Goal: Find specific page/section: Find specific page/section

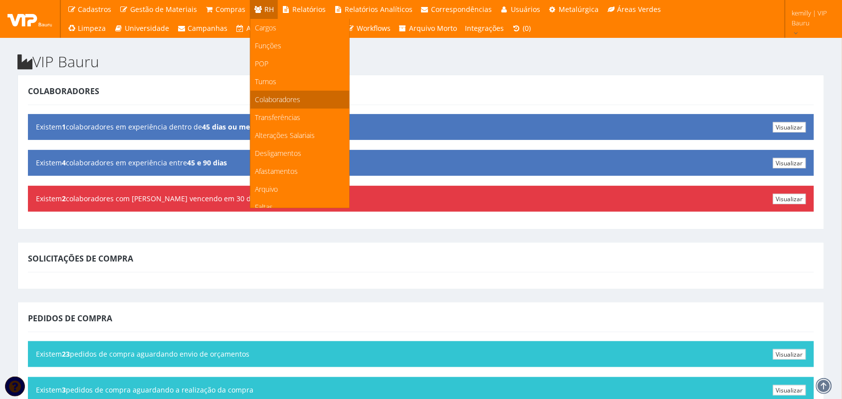
click at [266, 101] on span "Colaboradores" at bounding box center [277, 99] width 45 height 9
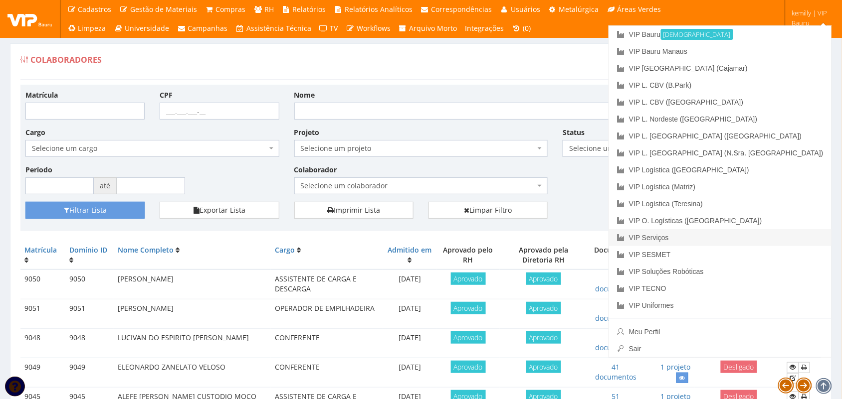
click at [749, 238] on link "VIP Serviços" at bounding box center [720, 237] width 222 height 17
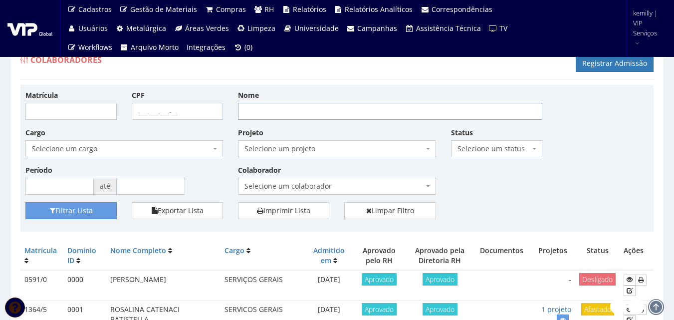
click at [257, 110] on input "Nome" at bounding box center [390, 111] width 304 height 17
type input "[PERSON_NAME]"
click at [25, 202] on button "Filtrar Lista" at bounding box center [70, 210] width 91 height 17
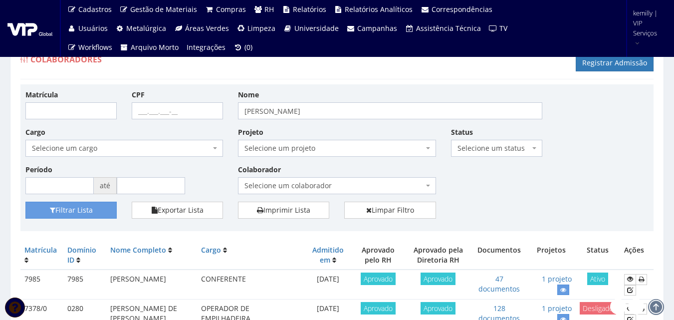
scroll to position [100, 0]
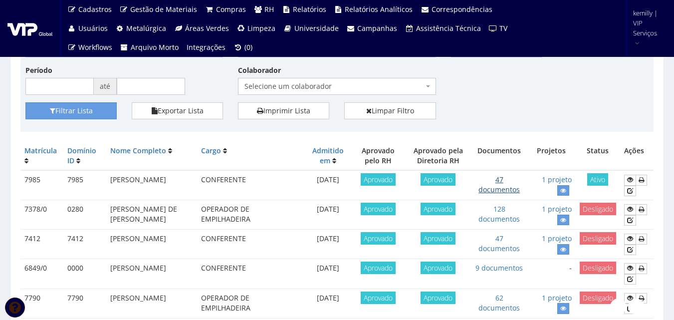
click at [498, 187] on link "47 documentos" at bounding box center [498, 184] width 41 height 19
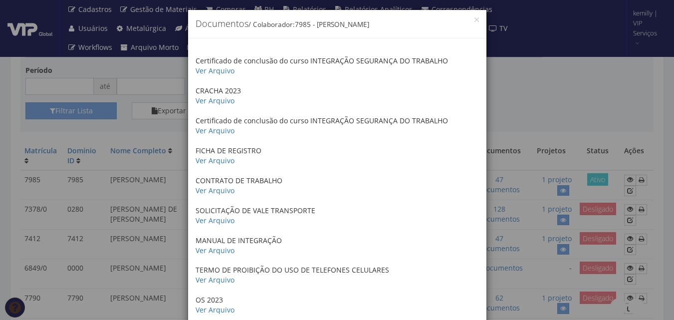
scroll to position [0, 0]
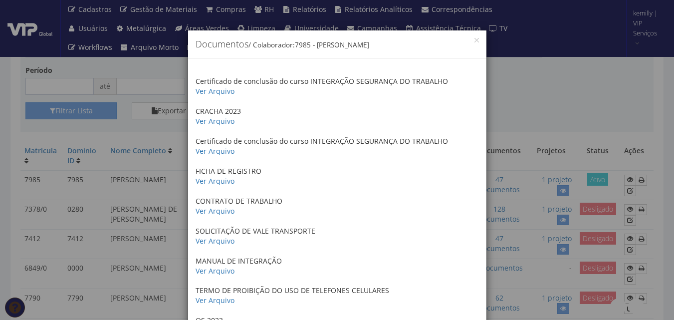
click at [549, 87] on div "× Documentos / Colaborador: 7985 - IGOR PEREIRA SANTOS Certificado de conclusão…" at bounding box center [337, 160] width 674 height 320
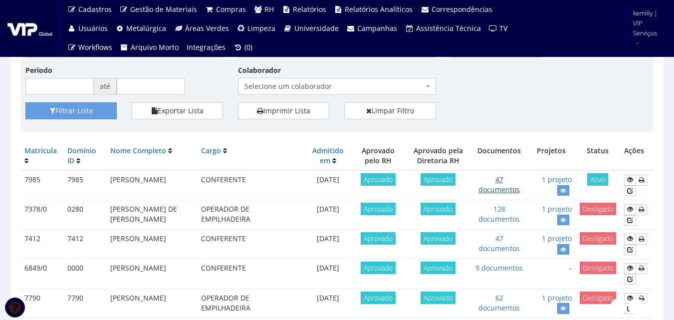
click at [503, 191] on link "47 documentos" at bounding box center [498, 184] width 41 height 19
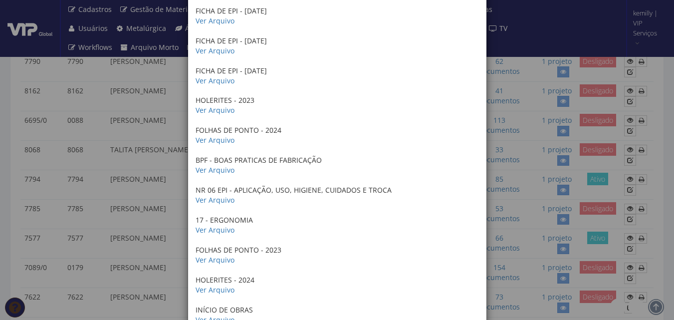
scroll to position [1217, 0]
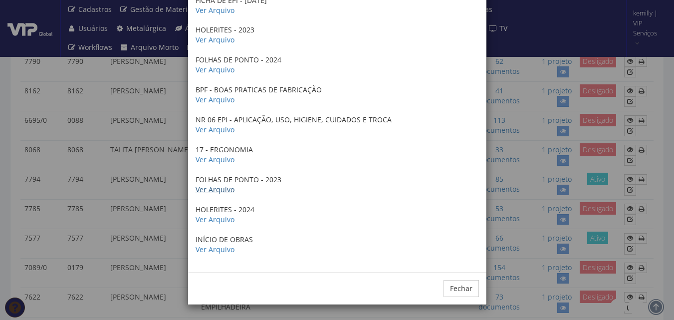
click at [217, 191] on link "Ver Arquivo" at bounding box center [214, 188] width 39 height 9
click at [162, 242] on div "× Documentos / Colaborador: 7985 - IGOR PEREIRA SANTOS Certificado de conclusão…" at bounding box center [337, 160] width 674 height 320
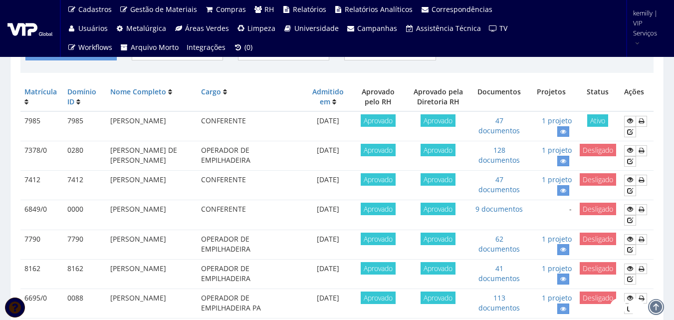
scroll to position [87, 0]
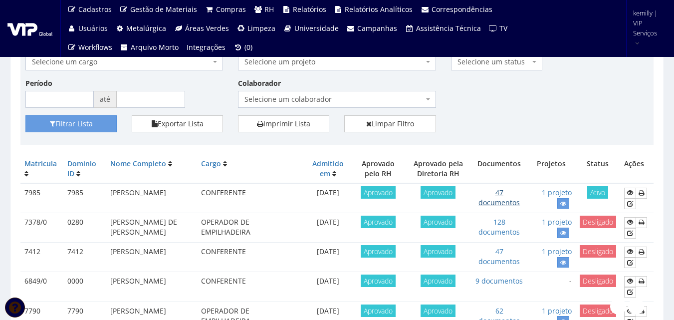
click at [491, 200] on link "47 documentos" at bounding box center [498, 196] width 41 height 19
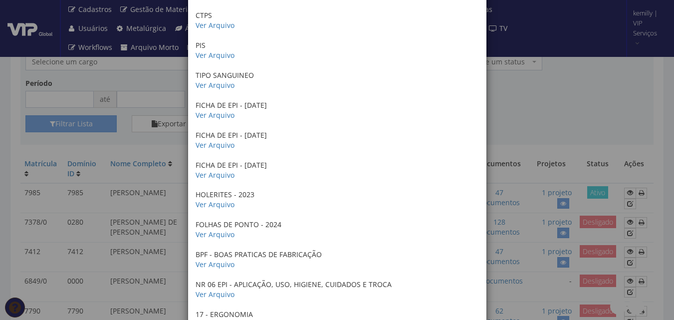
scroll to position [1217, 0]
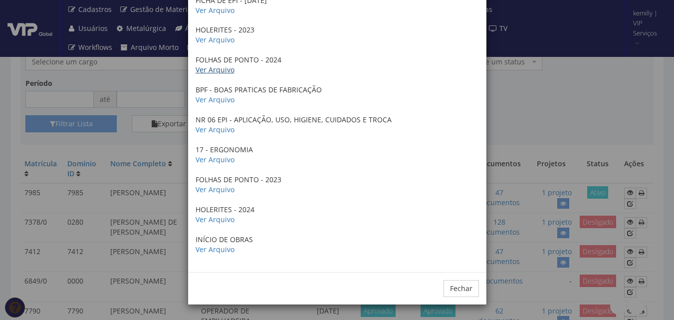
click at [223, 66] on link "Ver Arquivo" at bounding box center [214, 69] width 39 height 9
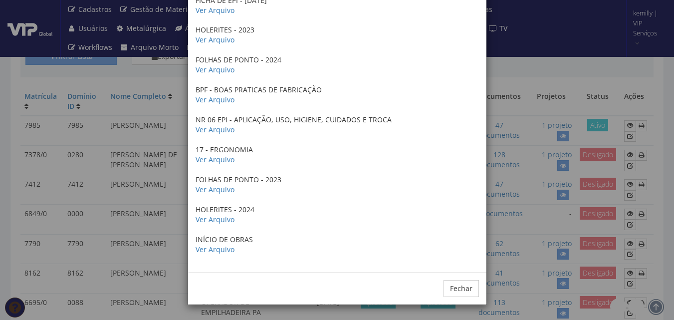
scroll to position [137, 0]
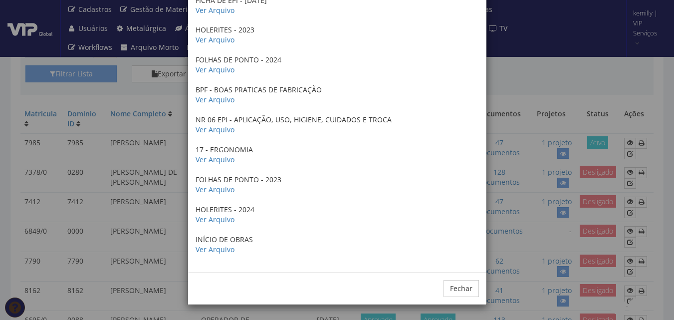
click at [144, 94] on div "× Documentos / Colaborador: 7985 - IGOR PEREIRA SANTOS Certificado de conclusão…" at bounding box center [337, 160] width 674 height 320
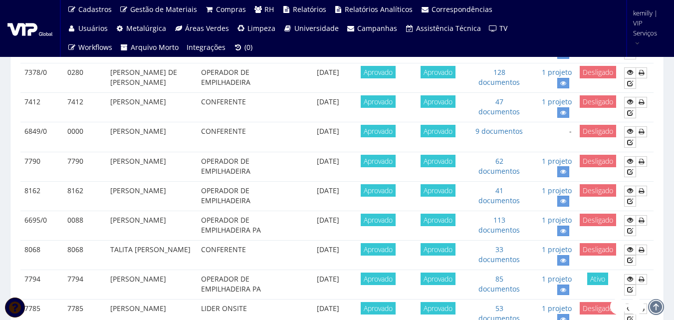
scroll to position [0, 0]
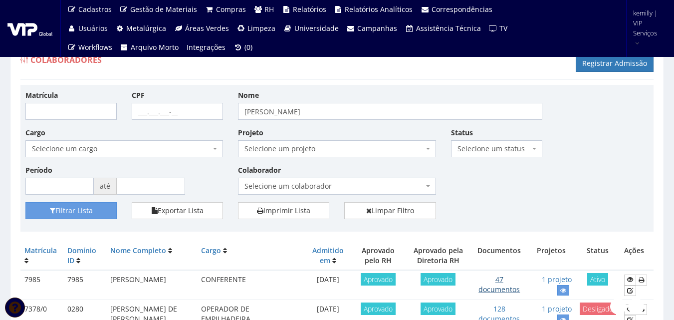
click at [506, 288] on link "47 documentos" at bounding box center [498, 283] width 41 height 19
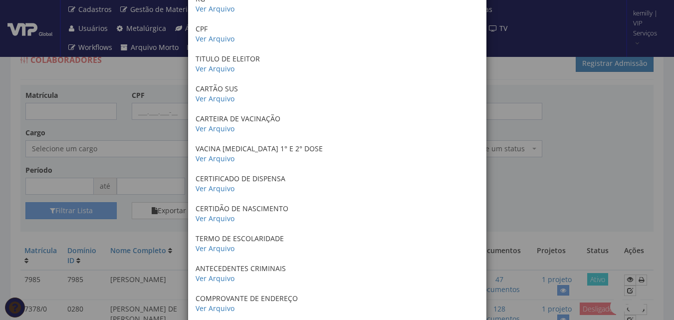
scroll to position [1217, 0]
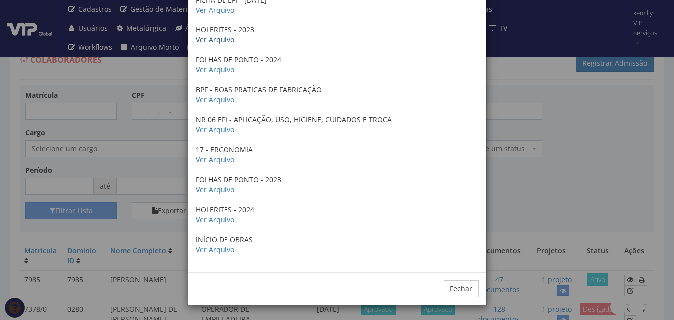
click at [207, 44] on link "Ver Arquivo" at bounding box center [214, 39] width 39 height 9
click at [537, 212] on div "× Documentos / Colaborador: 7985 - IGOR PEREIRA SANTOS Certificado de conclusão…" at bounding box center [337, 160] width 674 height 320
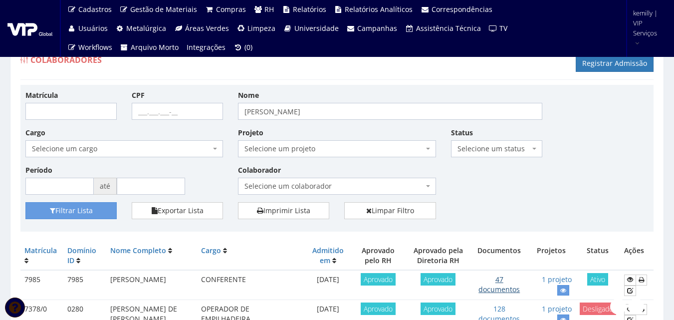
click at [496, 290] on link "47 documentos" at bounding box center [498, 283] width 41 height 19
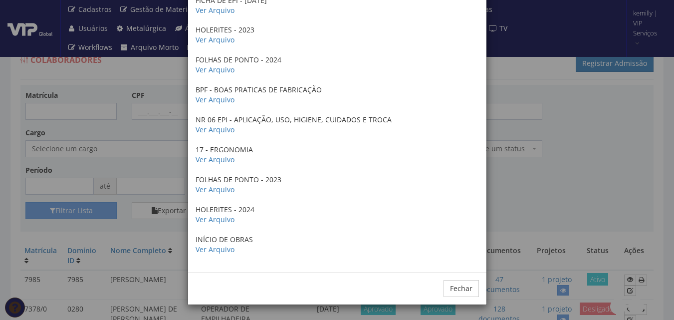
click at [517, 157] on div "× Documentos / Colaborador: 7985 - IGOR PEREIRA SANTOS Certificado de conclusão…" at bounding box center [337, 160] width 674 height 320
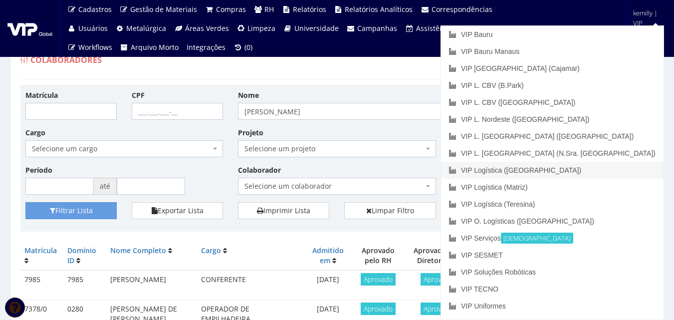
click at [624, 166] on link "VIP Logística ([GEOGRAPHIC_DATA])" at bounding box center [552, 170] width 222 height 17
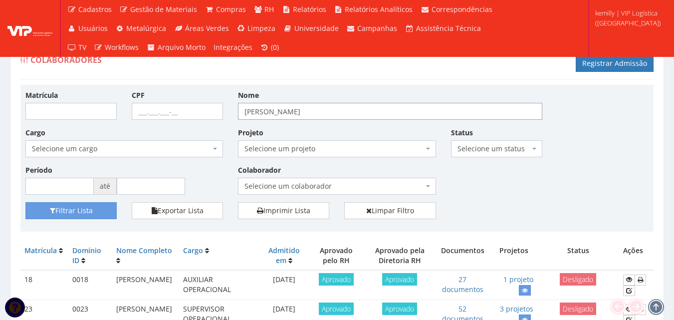
click at [192, 114] on div "Matrícula CPF Nome IGOR PEREIRA Cargo Selecione um cargo G0867 D0029 - 4110-05 …" at bounding box center [337, 146] width 638 height 112
type input "roberto marceli"
click at [25, 202] on button "Filtrar Lista" at bounding box center [70, 210] width 91 height 17
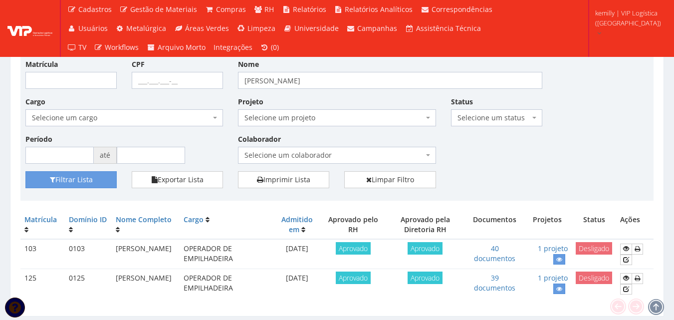
scroll to position [61, 0]
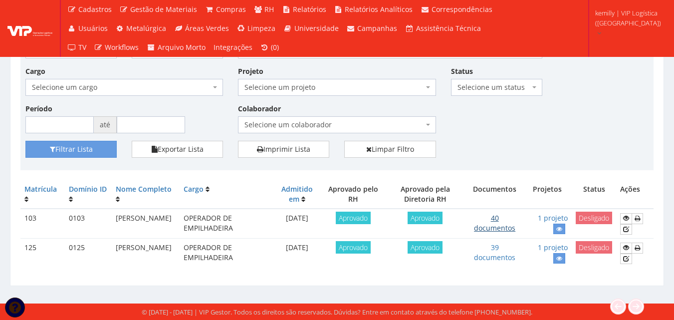
click at [504, 225] on link "40 documentos" at bounding box center [494, 222] width 41 height 19
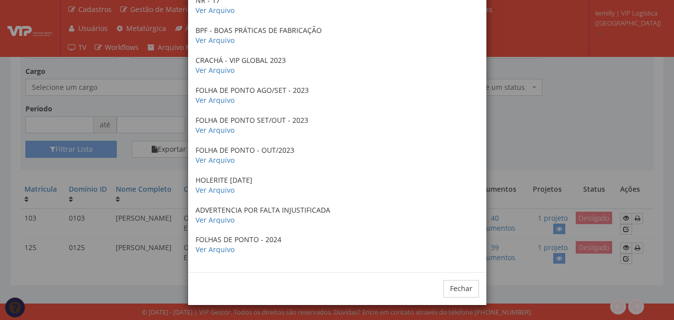
scroll to position [1008, 0]
click at [215, 246] on link "Ver Arquivo" at bounding box center [214, 248] width 39 height 9
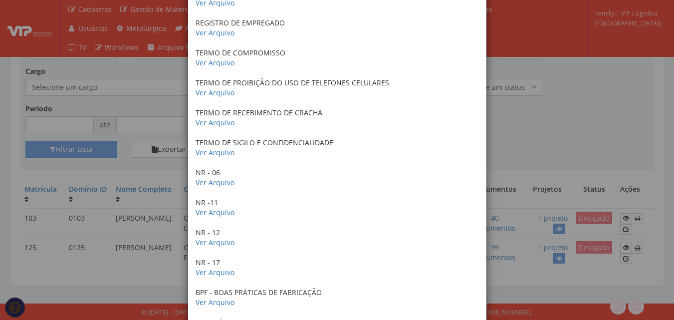
scroll to position [957, 0]
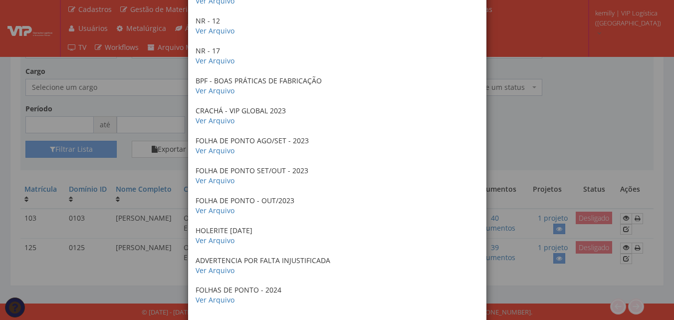
click at [560, 130] on div "× Documentos / Colaborador: 103 - [PERSON_NAME] Certificado de conclusão do cur…" at bounding box center [337, 160] width 674 height 320
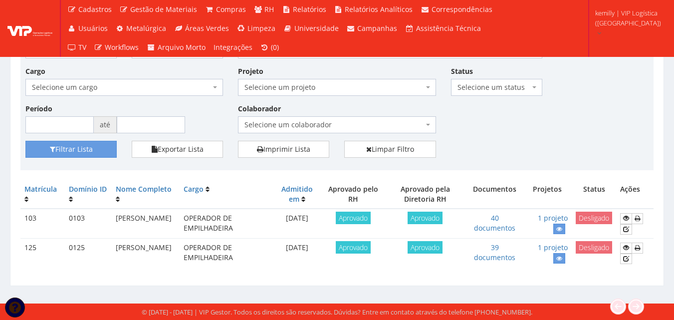
click at [556, 148] on div "Filtrar Lista Exportar Lista Imprimir Lista Limpar Filtro" at bounding box center [337, 153] width 638 height 24
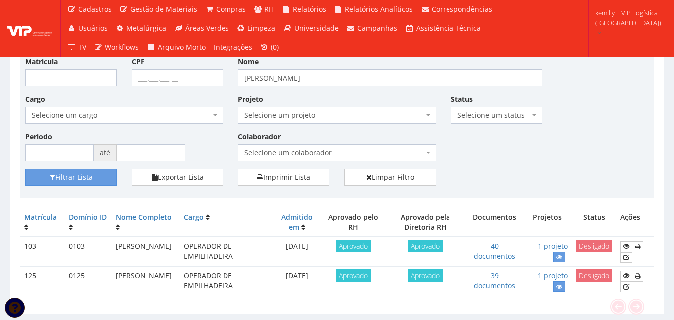
scroll to position [50, 0]
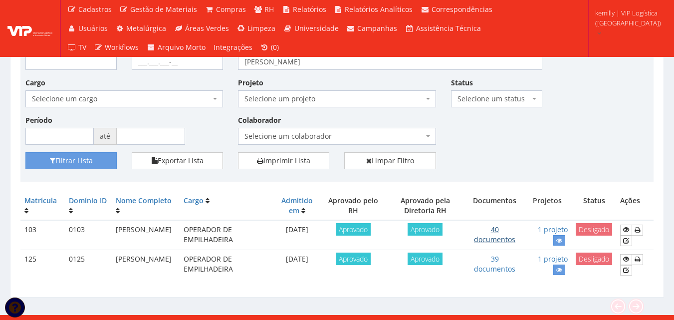
click at [490, 235] on link "40 documentos" at bounding box center [494, 233] width 41 height 19
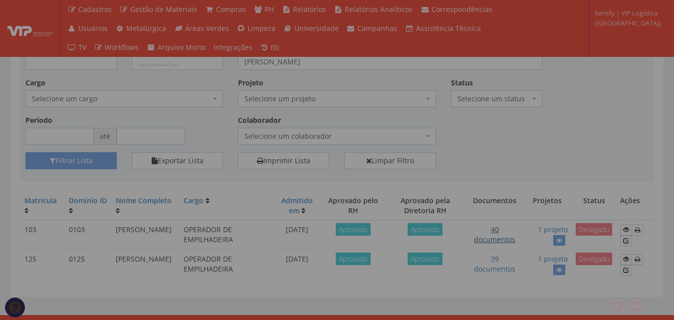
scroll to position [0, 0]
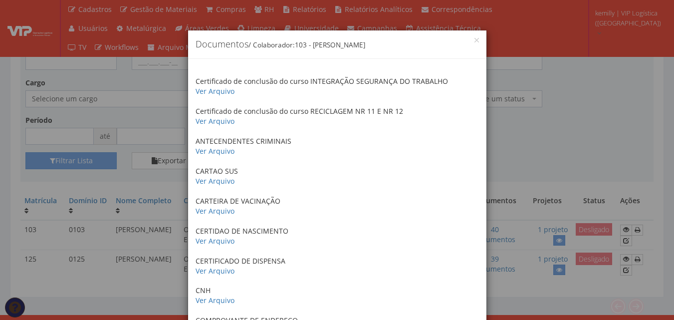
drag, startPoint x: 338, startPoint y: 115, endPoint x: 374, endPoint y: 307, distance: 195.3
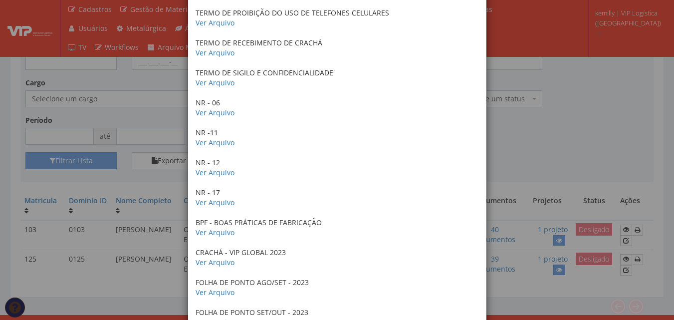
scroll to position [809, 0]
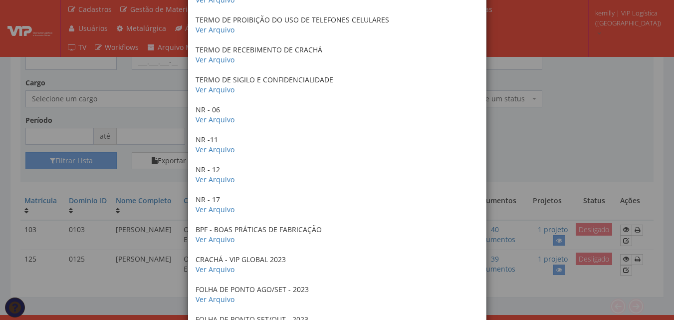
click at [495, 122] on div "× Documentos / Colaborador: 103 - [PERSON_NAME] Certificado de conclusão do cur…" at bounding box center [337, 160] width 674 height 320
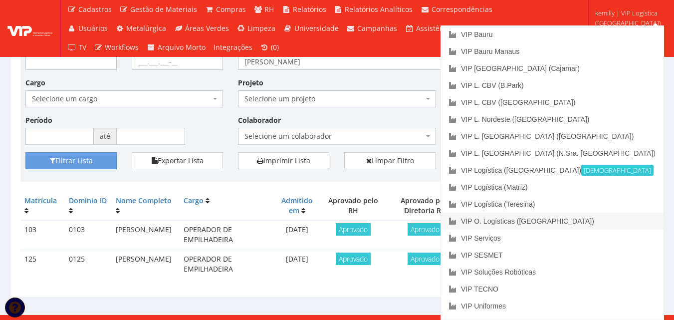
click at [607, 217] on link "VIP O. Logísticas ([GEOGRAPHIC_DATA])" at bounding box center [552, 220] width 222 height 17
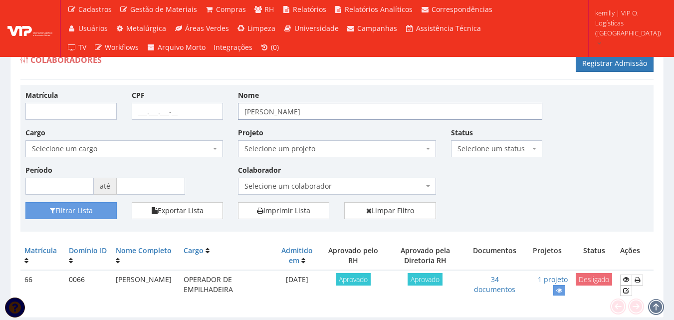
drag, startPoint x: 318, startPoint y: 114, endPoint x: 183, endPoint y: 109, distance: 135.2
click at [183, 109] on div "Matrícula CPF Nome [PERSON_NAME] Cargo Selecione um cargo G1533 D0005 - 3421-05…" at bounding box center [337, 146] width 638 height 112
type input "[PERSON_NAME]"
click at [25, 202] on button "Filtrar Lista" at bounding box center [70, 210] width 91 height 17
click at [508, 291] on link "87 documentos" at bounding box center [494, 283] width 41 height 19
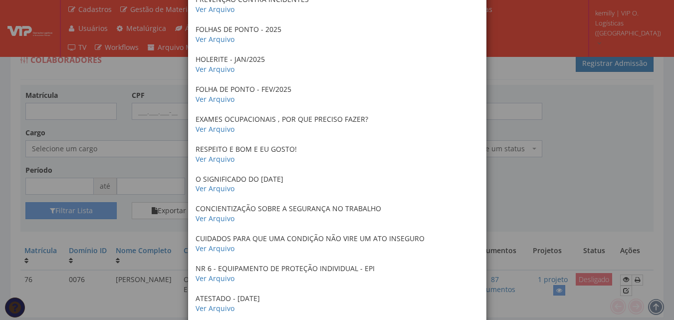
scroll to position [1994, 0]
drag, startPoint x: 556, startPoint y: 189, endPoint x: 195, endPoint y: 206, distance: 360.9
click at [552, 189] on div "× Documentos / Colaborador: 76 - [PERSON_NAME] ANTECEDENTES CRIMINAIS Ver Arqui…" at bounding box center [337, 160] width 674 height 320
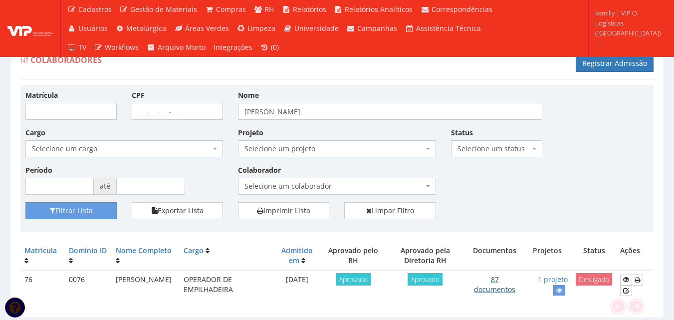
click at [507, 289] on link "87 documentos" at bounding box center [494, 283] width 41 height 19
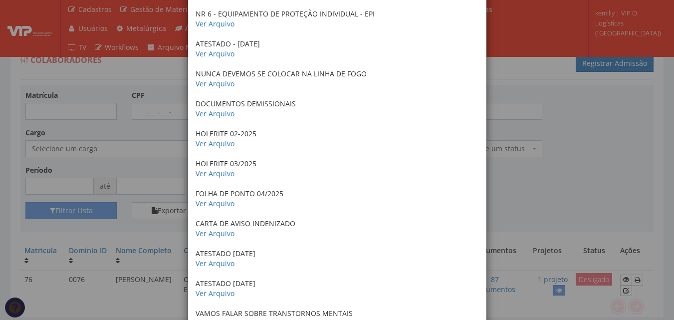
scroll to position [2244, 0]
